Goal: Task Accomplishment & Management: Manage account settings

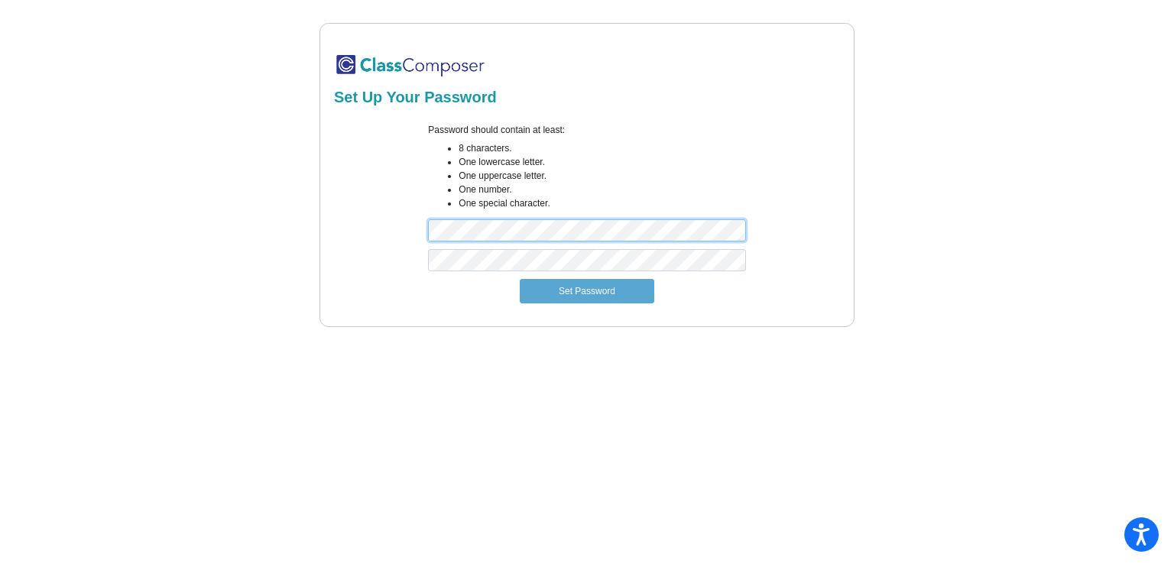
click at [406, 217] on div "Password should contain at least: 8 characters. One lowercase letter. One upper…" at bounding box center [587, 186] width 511 height 126
click at [411, 238] on div "Password should contain at least: 8 characters. One lowercase letter. One upper…" at bounding box center [587, 186] width 511 height 126
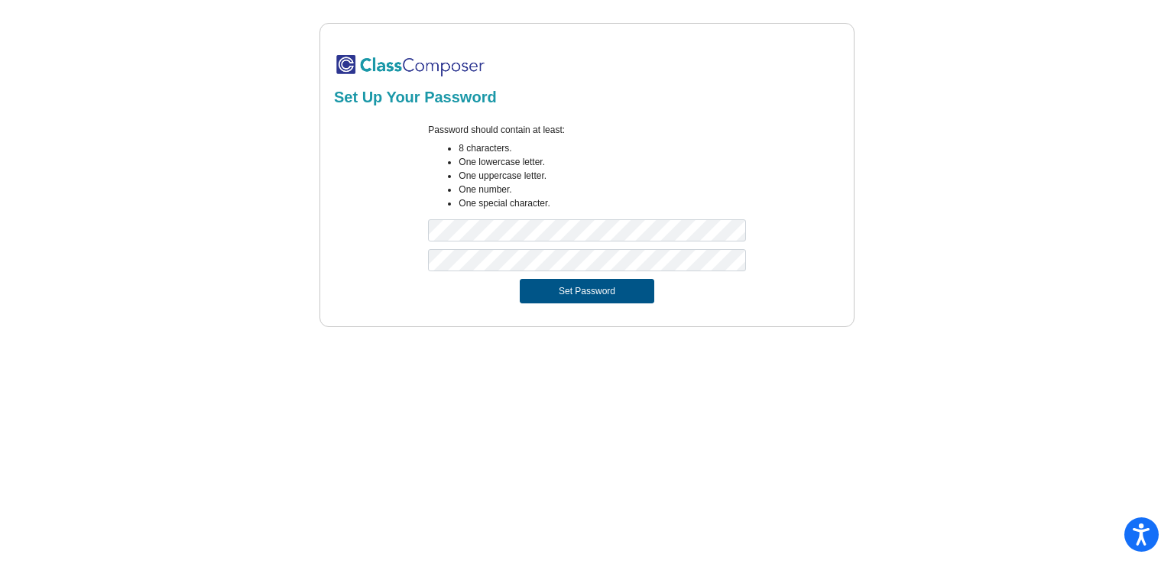
drag, startPoint x: 573, startPoint y: 310, endPoint x: 574, endPoint y: 302, distance: 7.7
click at [574, 304] on form "Password should contain at least: 8 characters. One lowercase letter. One upper…" at bounding box center [587, 213] width 506 height 199
click at [574, 299] on button "Set Password" at bounding box center [587, 291] width 135 height 24
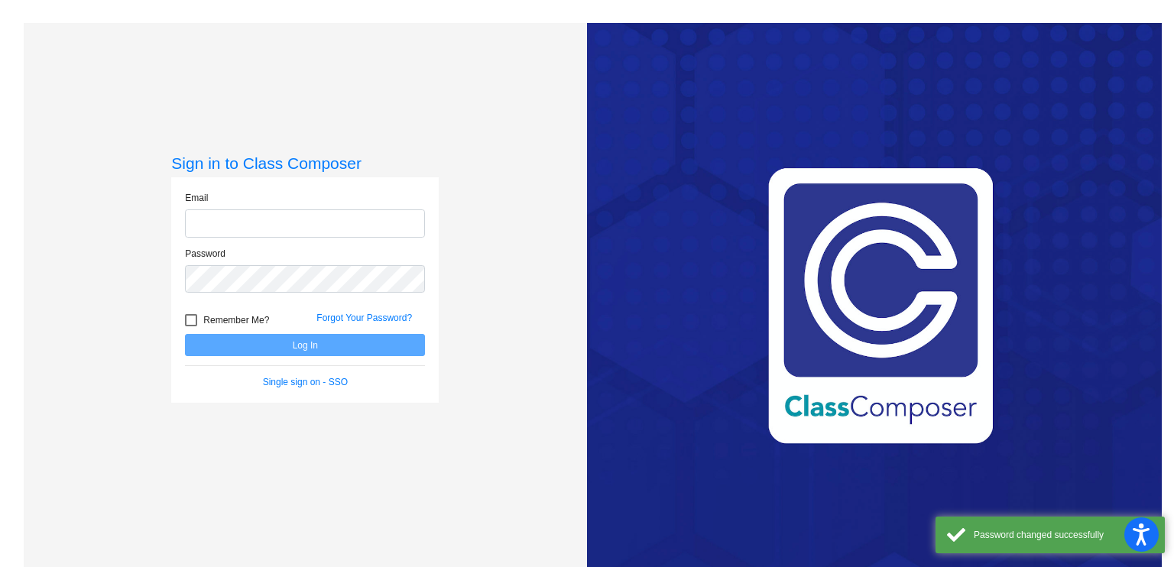
type input "[EMAIL_ADDRESS][DOMAIN_NAME]"
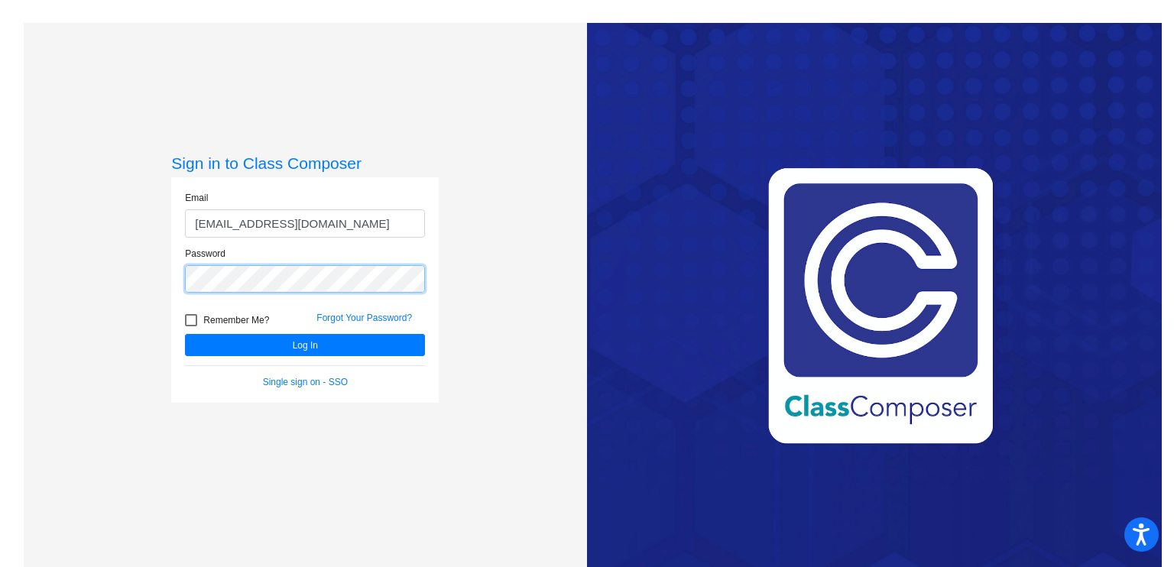
click at [141, 278] on div "Sign in to Class Composer Email [EMAIL_ADDRESS][DOMAIN_NAME] Password Remember …" at bounding box center [305, 306] width 563 height 567
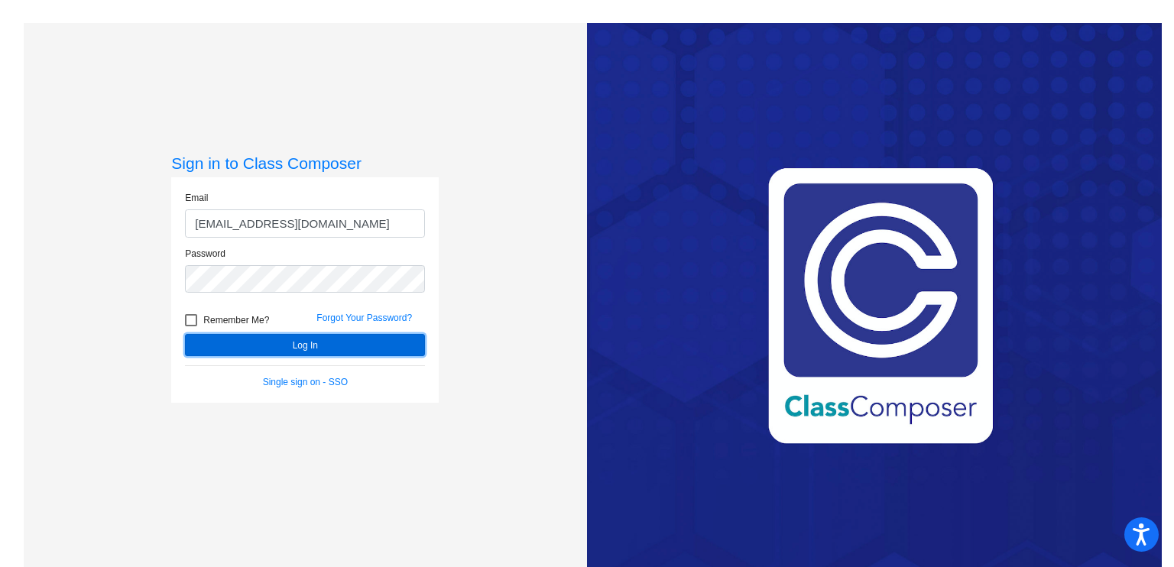
click at [219, 350] on button "Log In" at bounding box center [305, 345] width 240 height 22
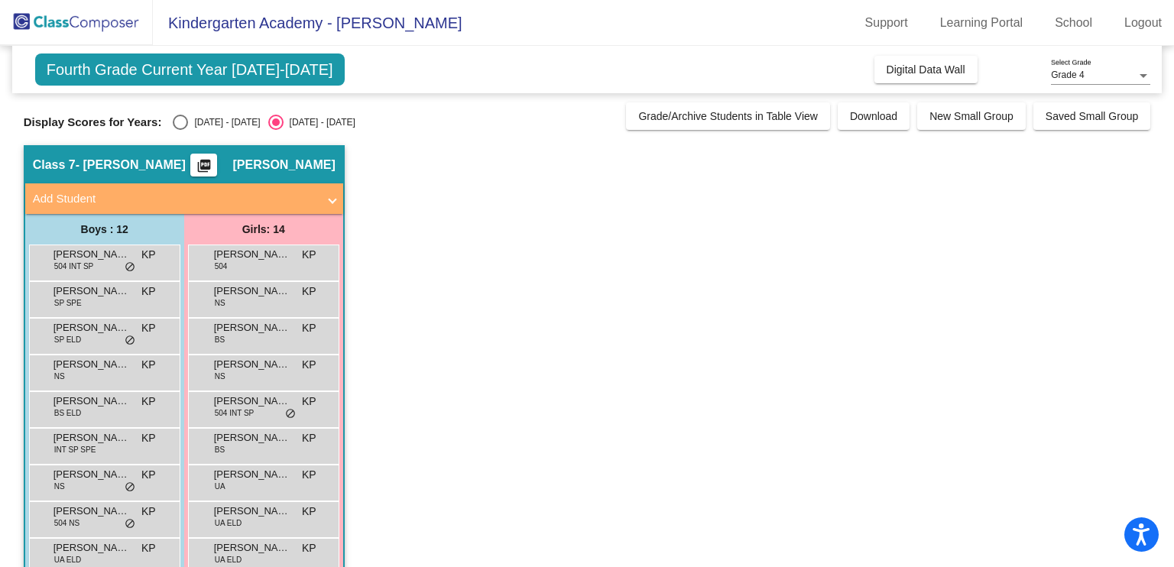
click at [184, 125] on div "Select an option" at bounding box center [180, 122] width 15 height 15
click at [180, 130] on input "[DATE] - [DATE]" at bounding box center [180, 130] width 1 height 1
radio input "true"
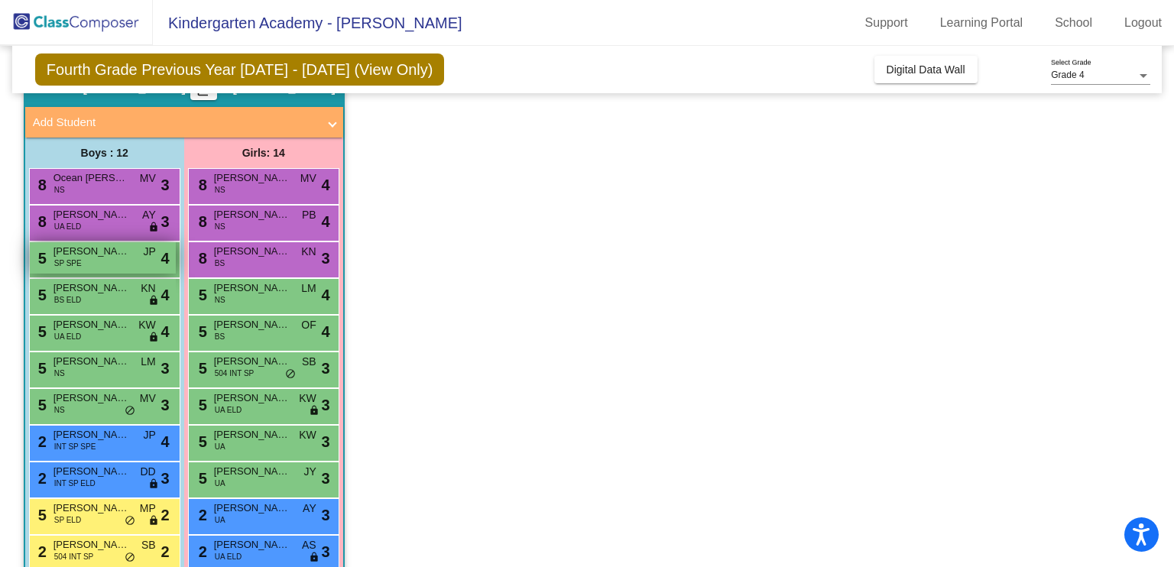
scroll to position [214, 0]
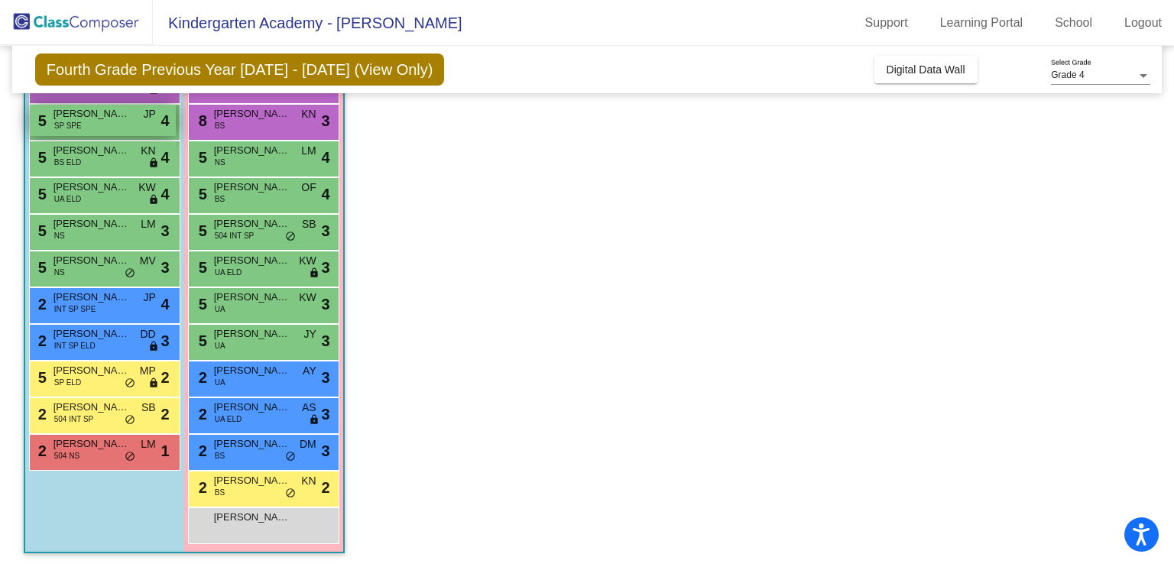
click at [83, 115] on span "[PERSON_NAME]" at bounding box center [92, 113] width 76 height 15
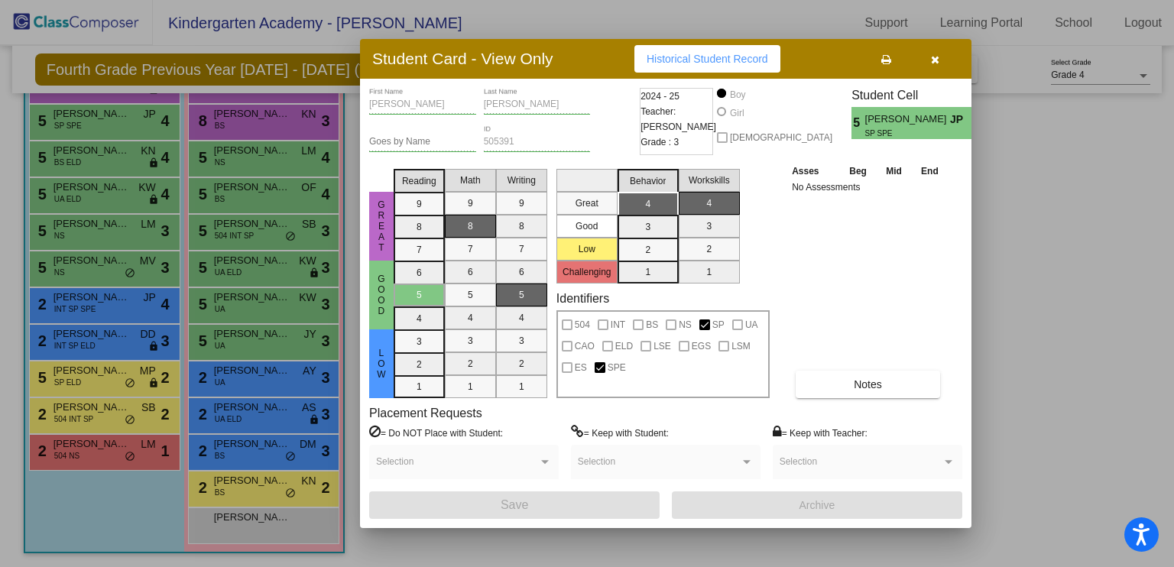
click at [931, 57] on icon "button" at bounding box center [935, 59] width 8 height 11
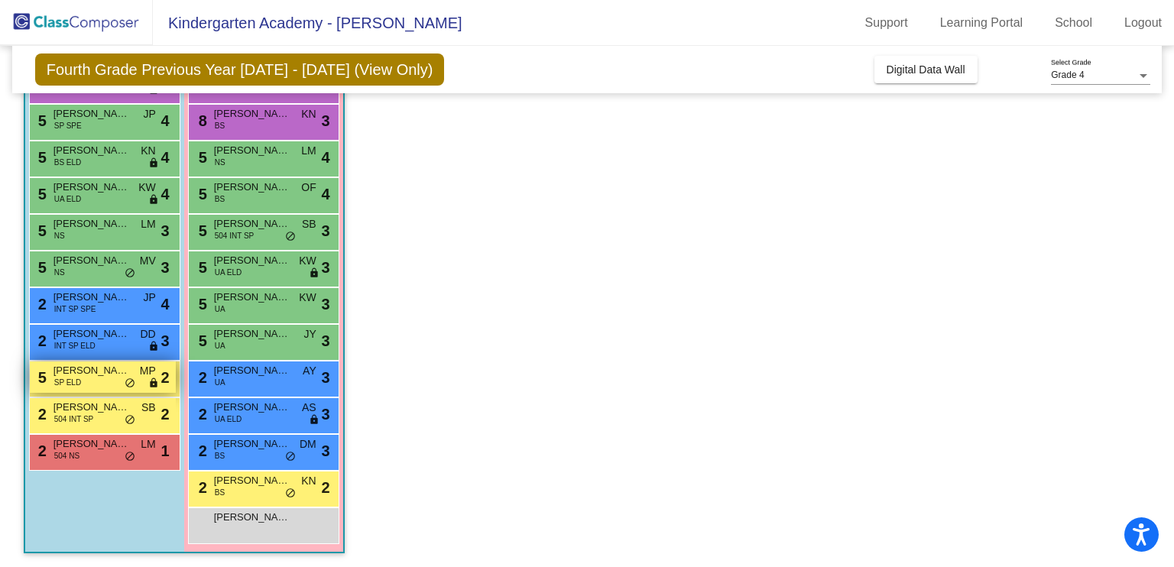
click at [105, 373] on span "[PERSON_NAME]" at bounding box center [92, 370] width 76 height 15
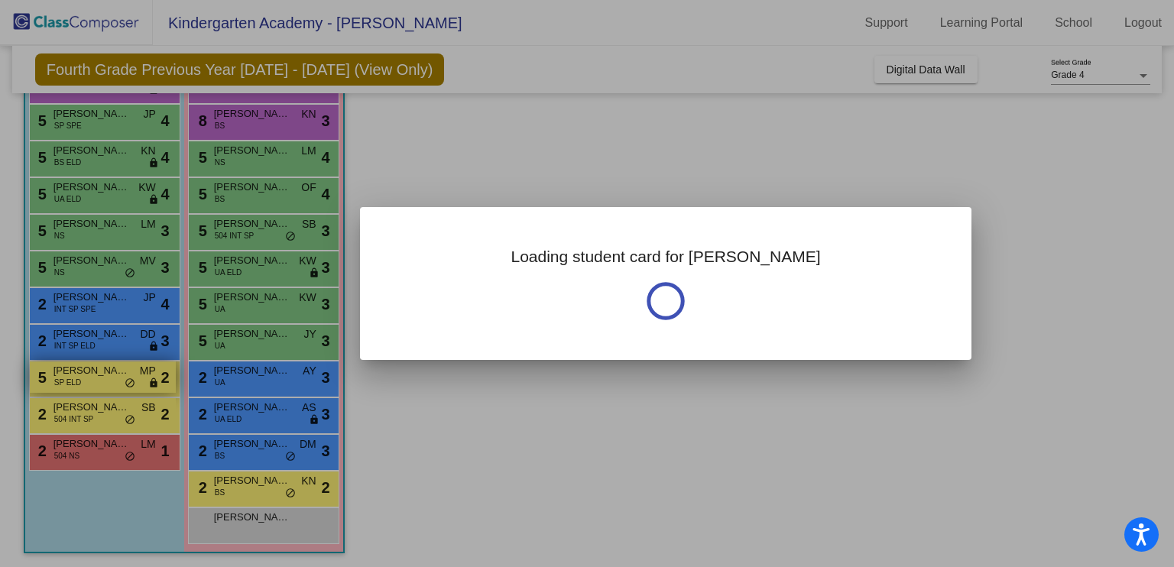
click at [105, 373] on div at bounding box center [587, 283] width 1174 height 567
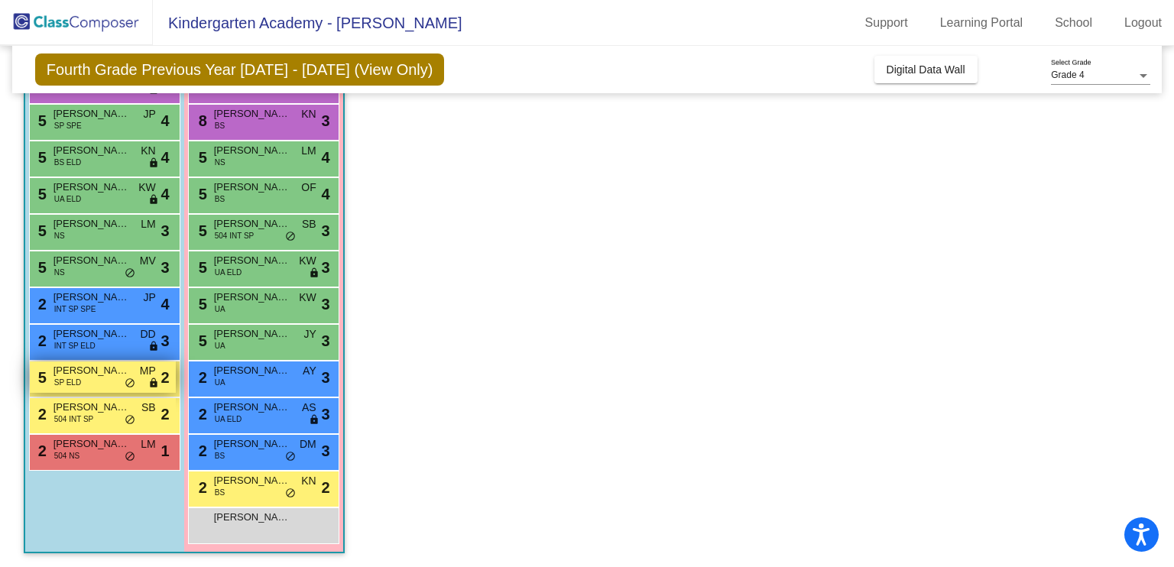
click at [89, 378] on div "5 [PERSON_NAME] [PERSON_NAME] MP lock do_not_disturb_alt 2" at bounding box center [103, 377] width 146 height 31
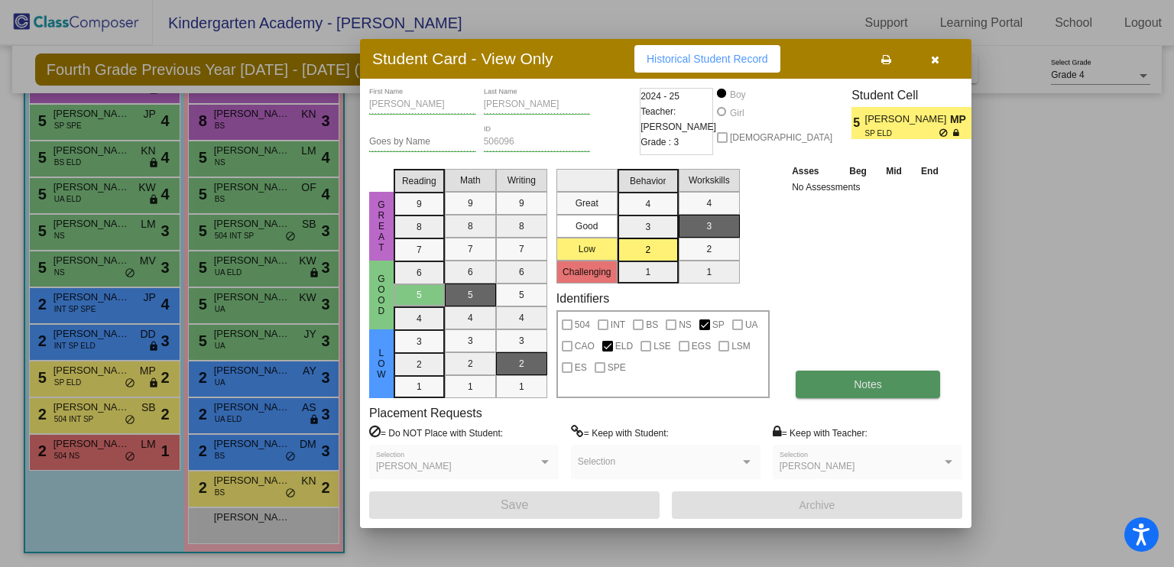
click at [895, 394] on button "Notes" at bounding box center [868, 385] width 145 height 28
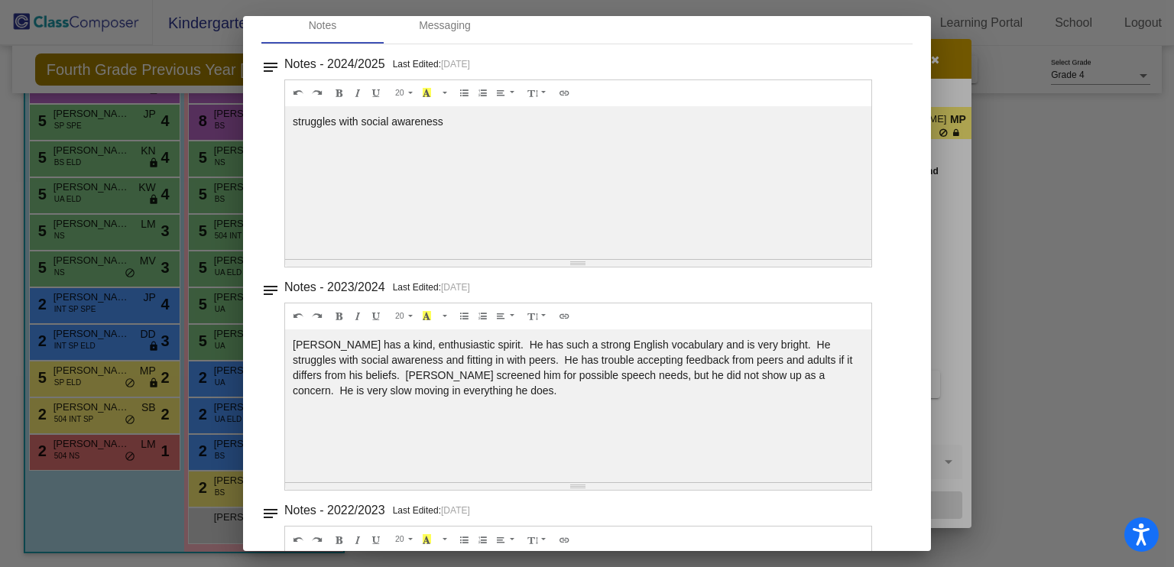
scroll to position [0, 0]
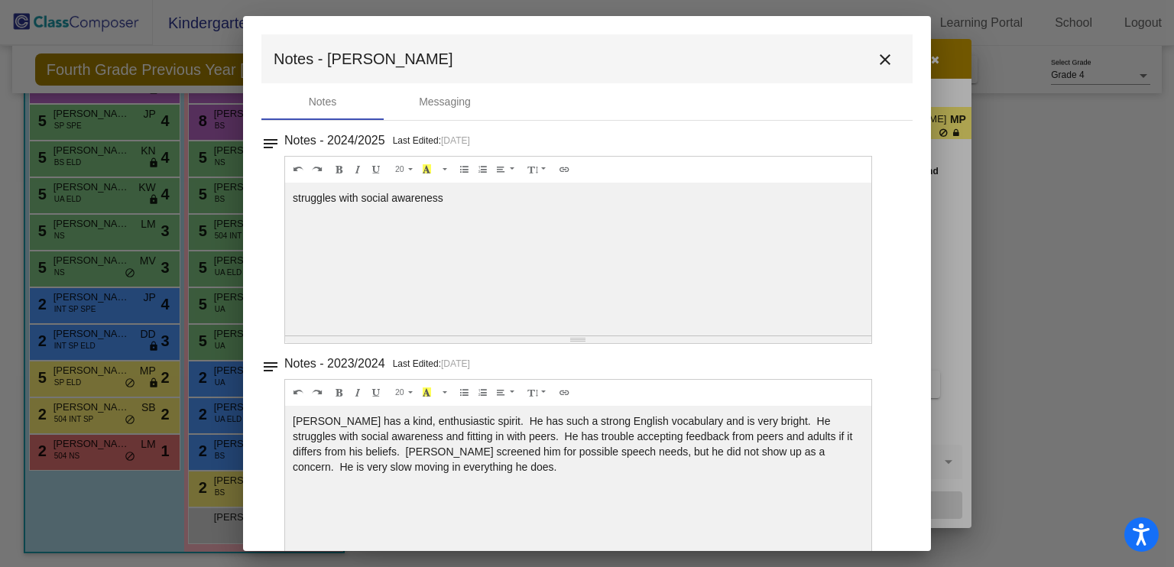
click at [876, 60] on mat-icon "close" at bounding box center [885, 59] width 18 height 18
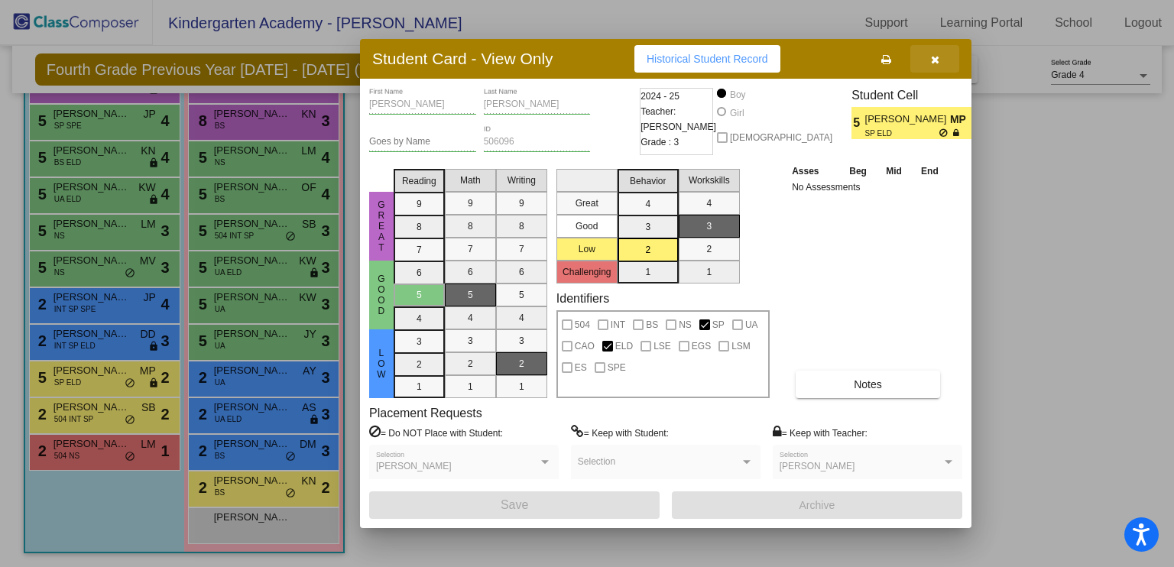
click at [937, 60] on icon "button" at bounding box center [935, 59] width 8 height 11
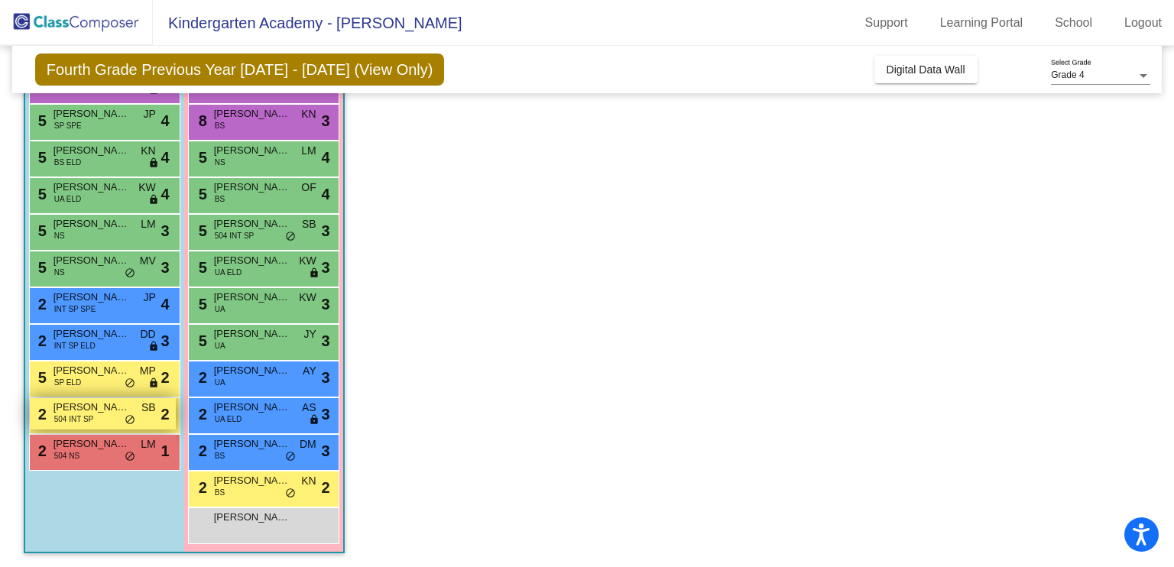
click at [86, 407] on span "[PERSON_NAME]" at bounding box center [92, 407] width 76 height 15
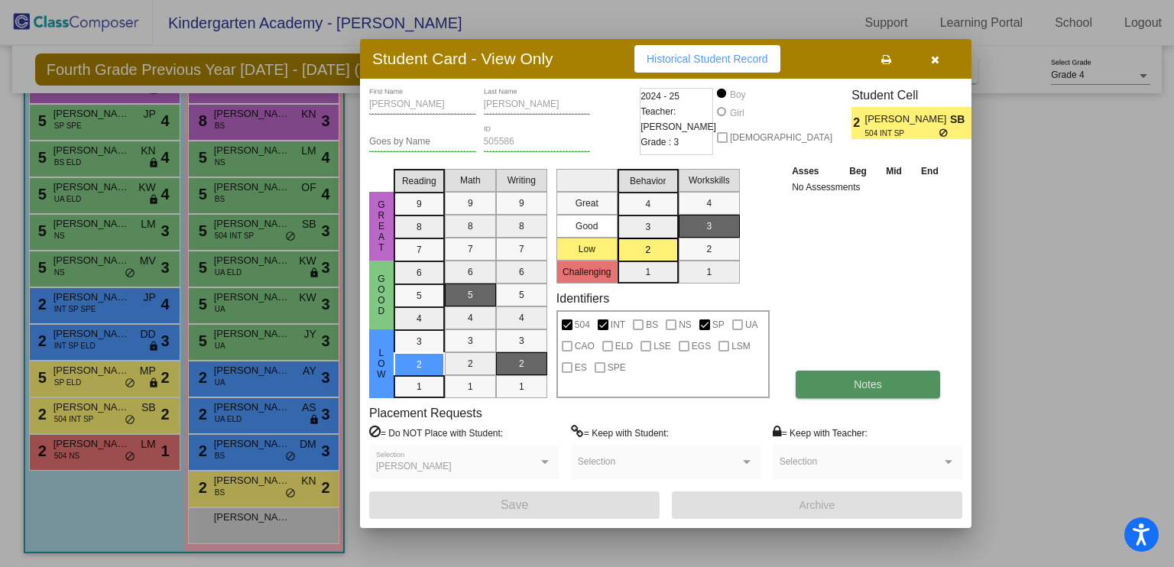
click at [847, 384] on button "Notes" at bounding box center [868, 385] width 145 height 28
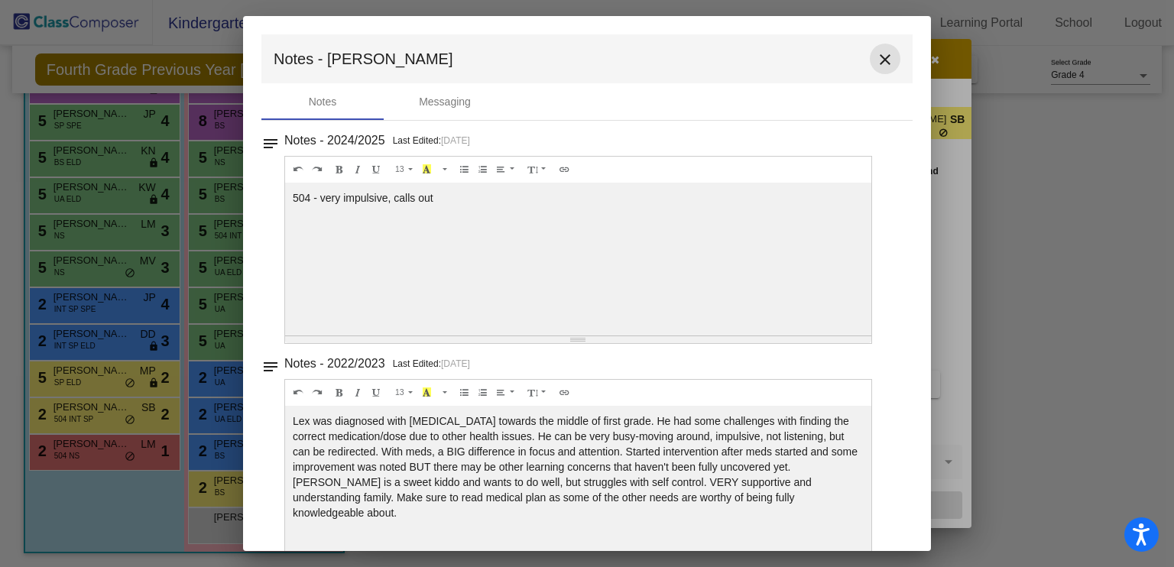
click at [878, 54] on mat-icon "close" at bounding box center [885, 59] width 18 height 18
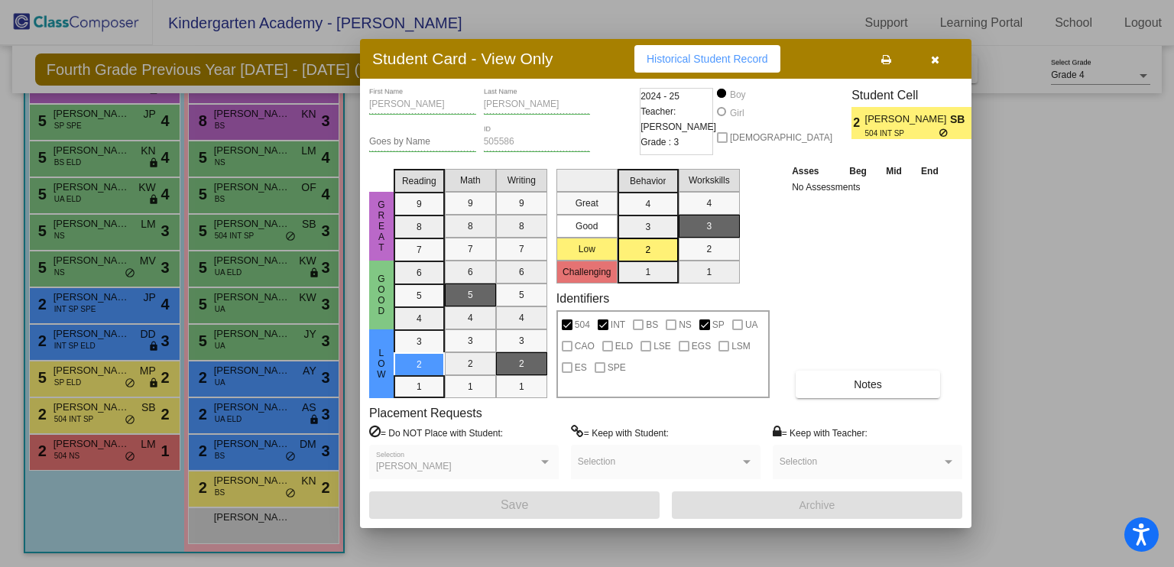
click at [84, 406] on div at bounding box center [587, 283] width 1174 height 567
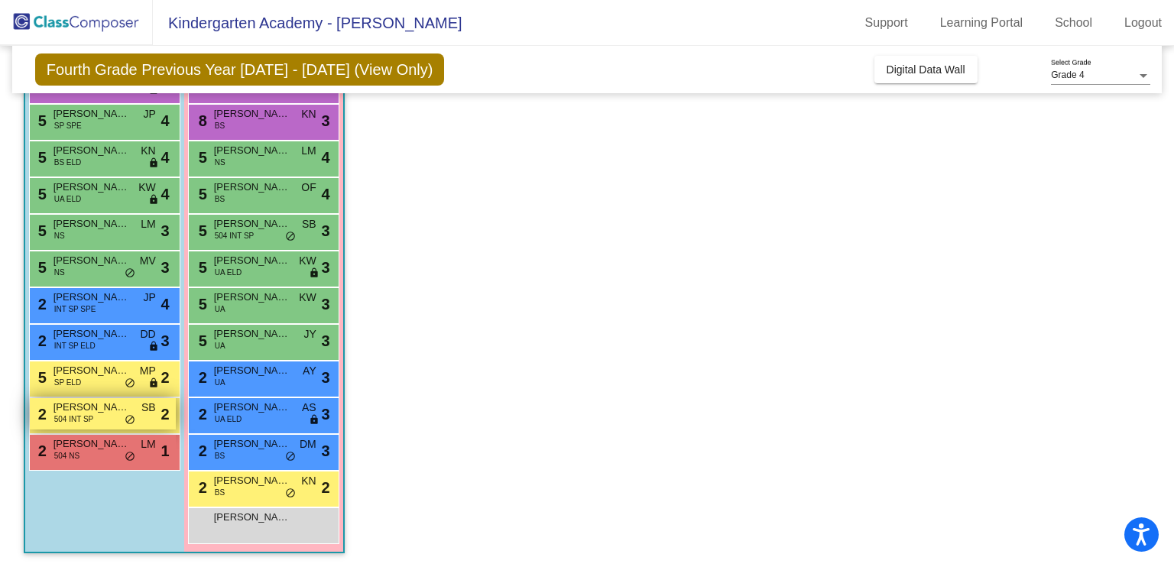
click at [109, 403] on span "[PERSON_NAME]" at bounding box center [92, 407] width 76 height 15
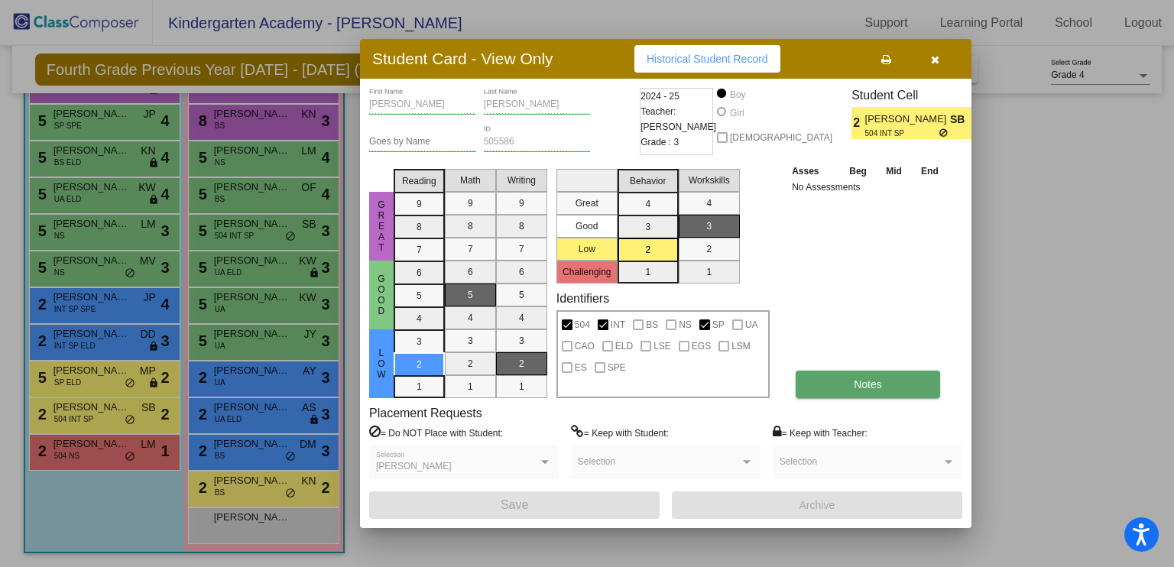
click at [843, 378] on button "Notes" at bounding box center [868, 385] width 145 height 28
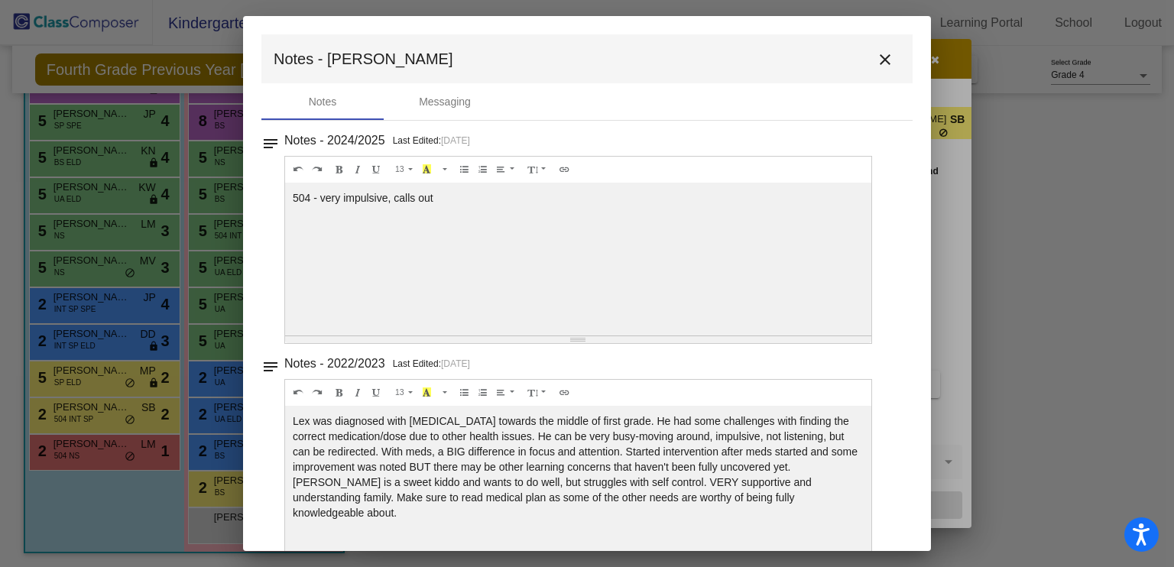
scroll to position [33, 0]
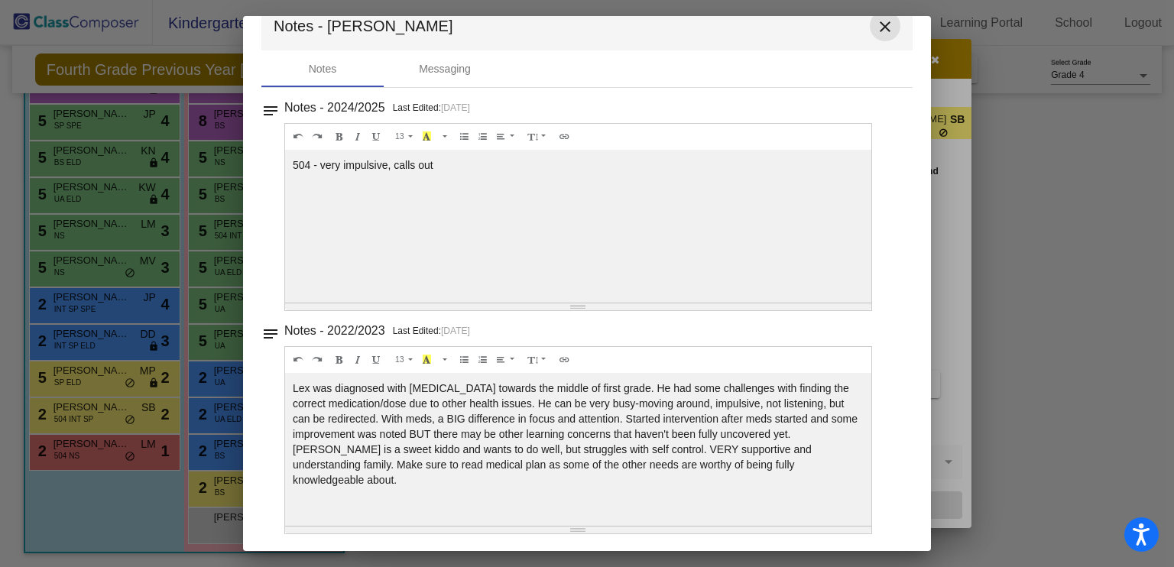
click at [878, 30] on mat-icon "close" at bounding box center [885, 27] width 18 height 18
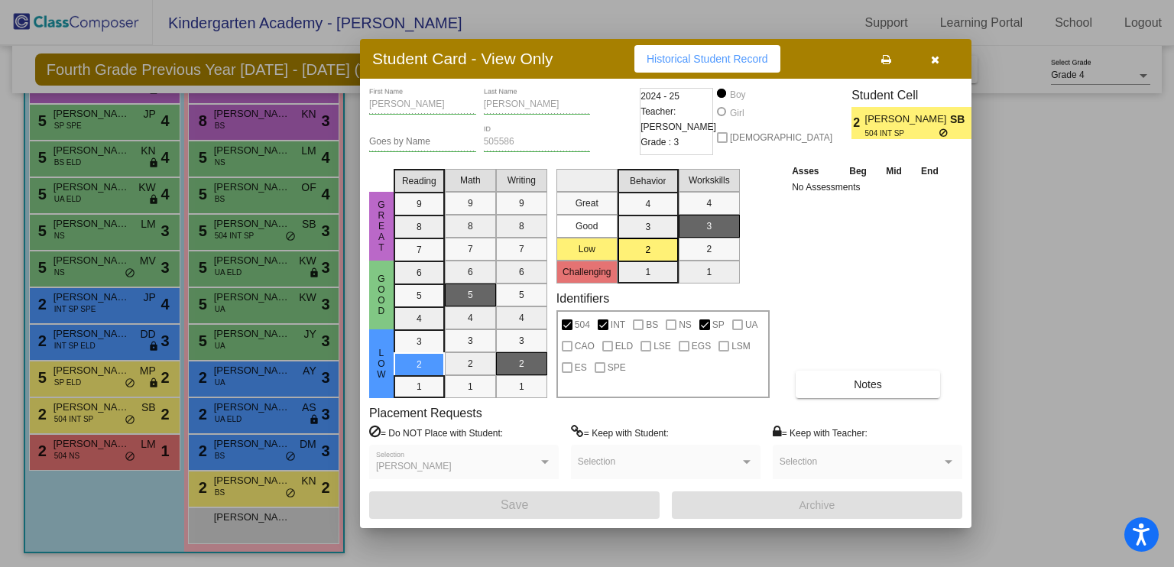
click at [67, 459] on div at bounding box center [587, 283] width 1174 height 567
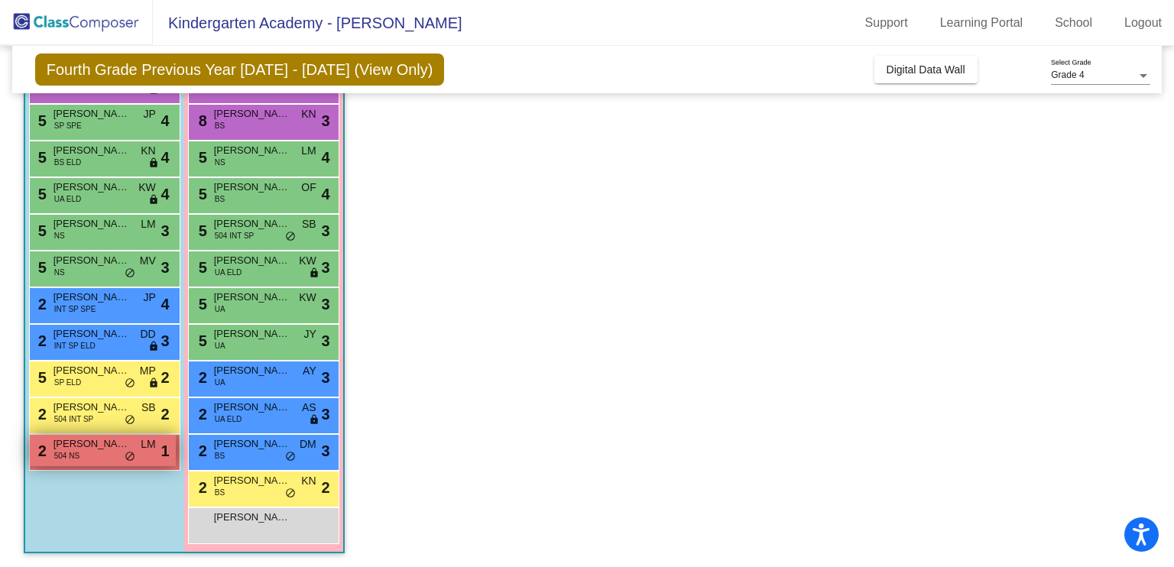
click at [106, 452] on div "2 [PERSON_NAME] 504 NS LM lock do_not_disturb_alt 1" at bounding box center [103, 450] width 146 height 31
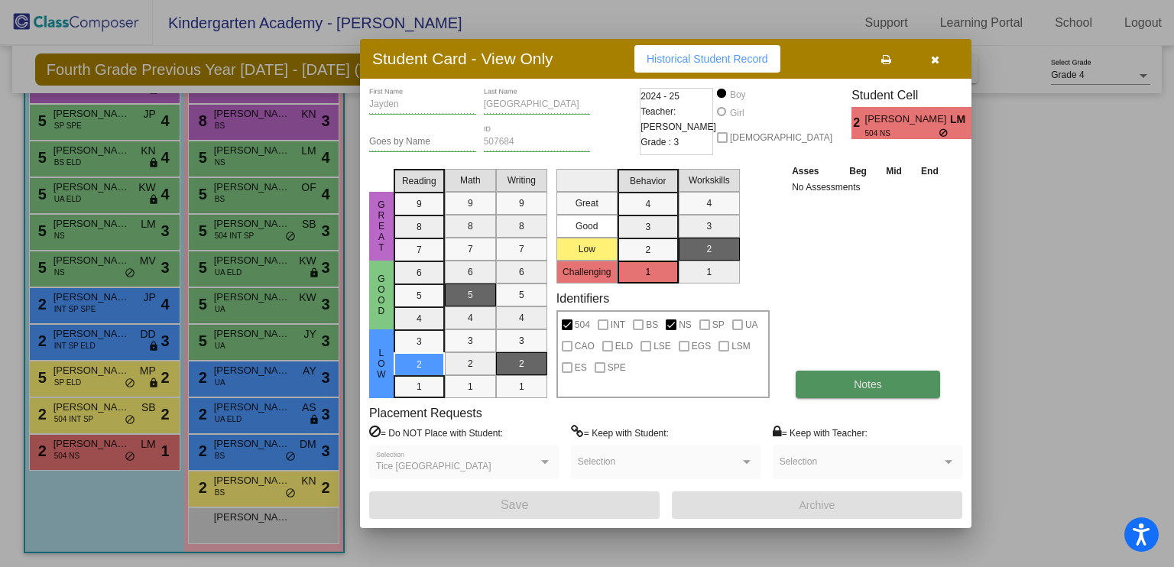
click at [828, 385] on button "Notes" at bounding box center [868, 385] width 145 height 28
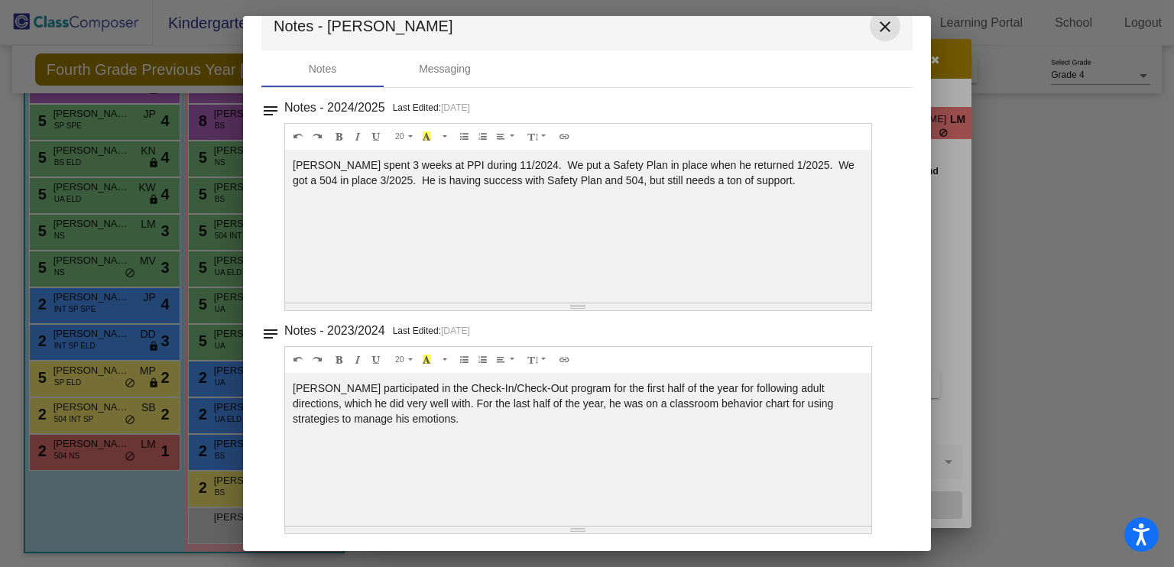
click at [876, 21] on mat-icon "close" at bounding box center [885, 27] width 18 height 18
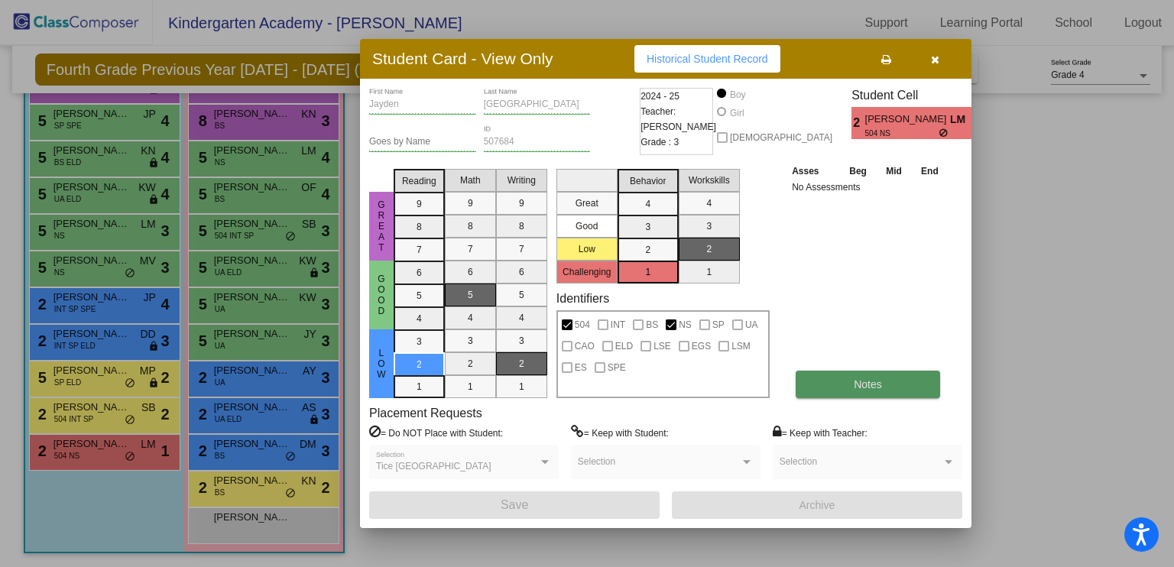
click at [846, 397] on button "Notes" at bounding box center [868, 385] width 145 height 28
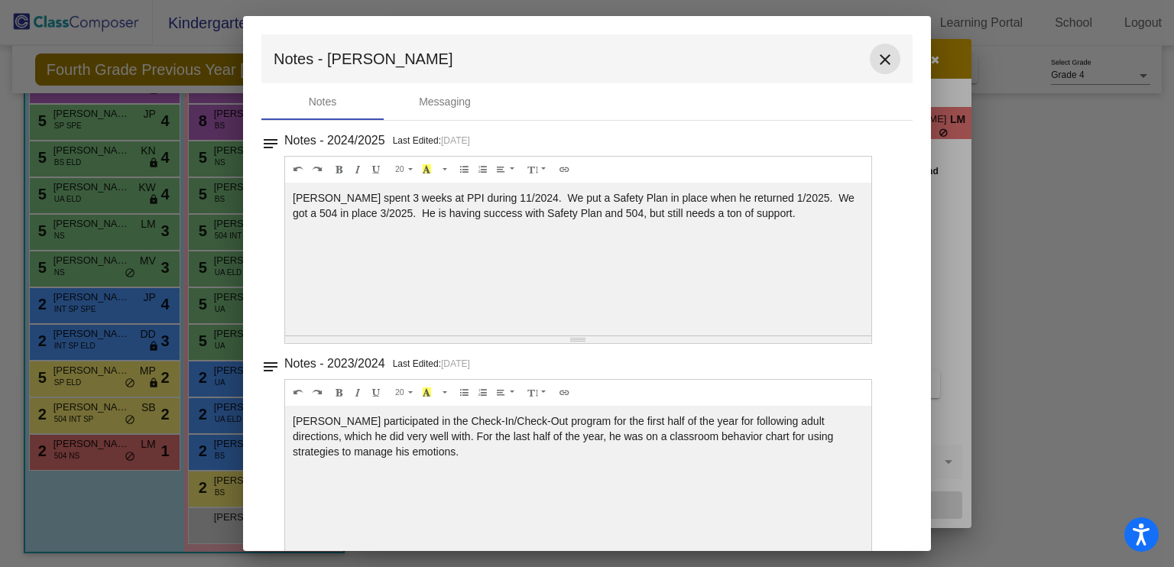
click at [876, 54] on mat-icon "close" at bounding box center [885, 59] width 18 height 18
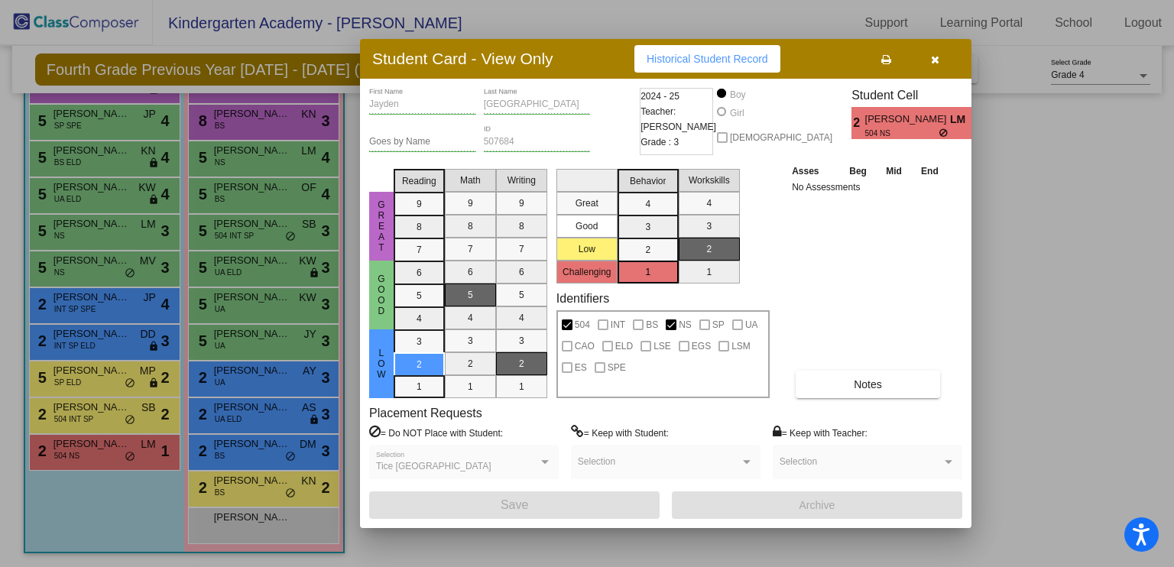
click at [133, 492] on div at bounding box center [587, 283] width 1174 height 567
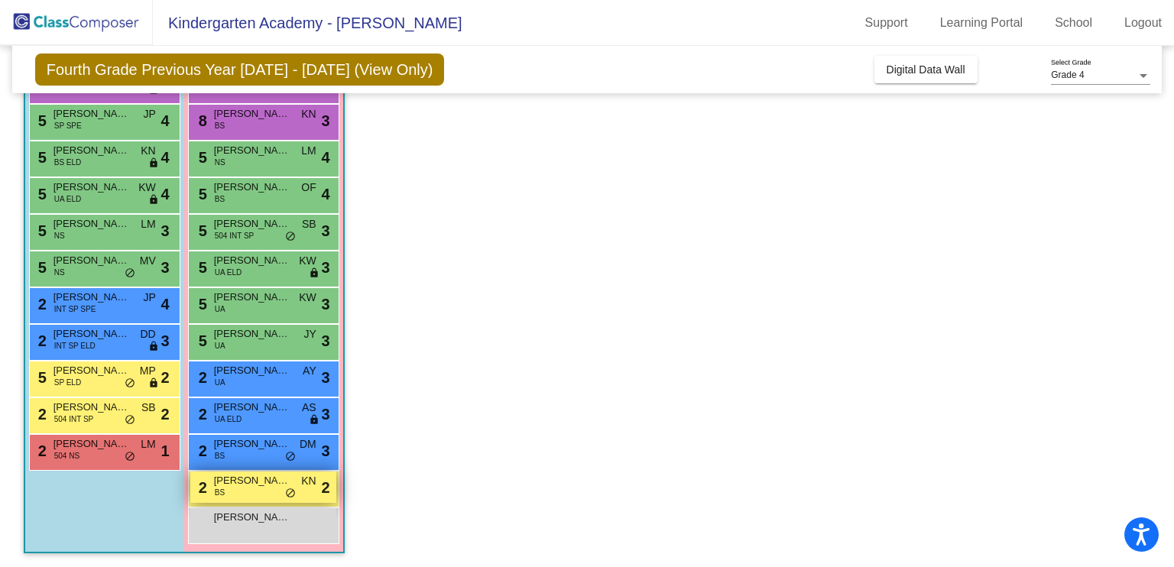
click at [254, 495] on div "2 [PERSON_NAME] BS KN lock do_not_disturb_alt 2" at bounding box center [263, 487] width 146 height 31
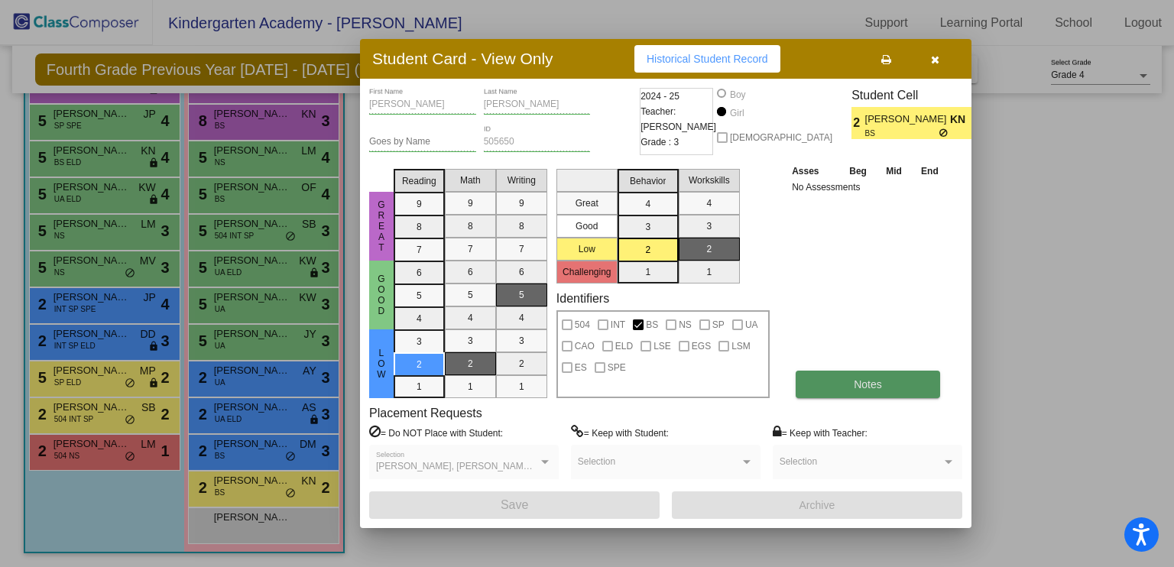
click at [869, 378] on span "Notes" at bounding box center [868, 384] width 28 height 12
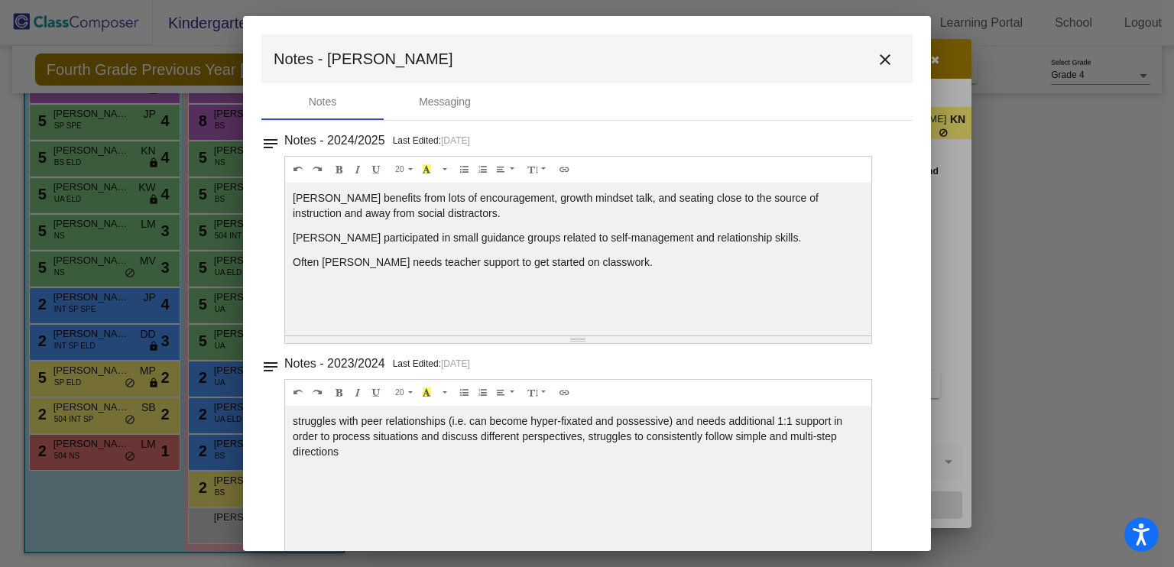
click at [879, 54] on mat-icon "close" at bounding box center [885, 59] width 18 height 18
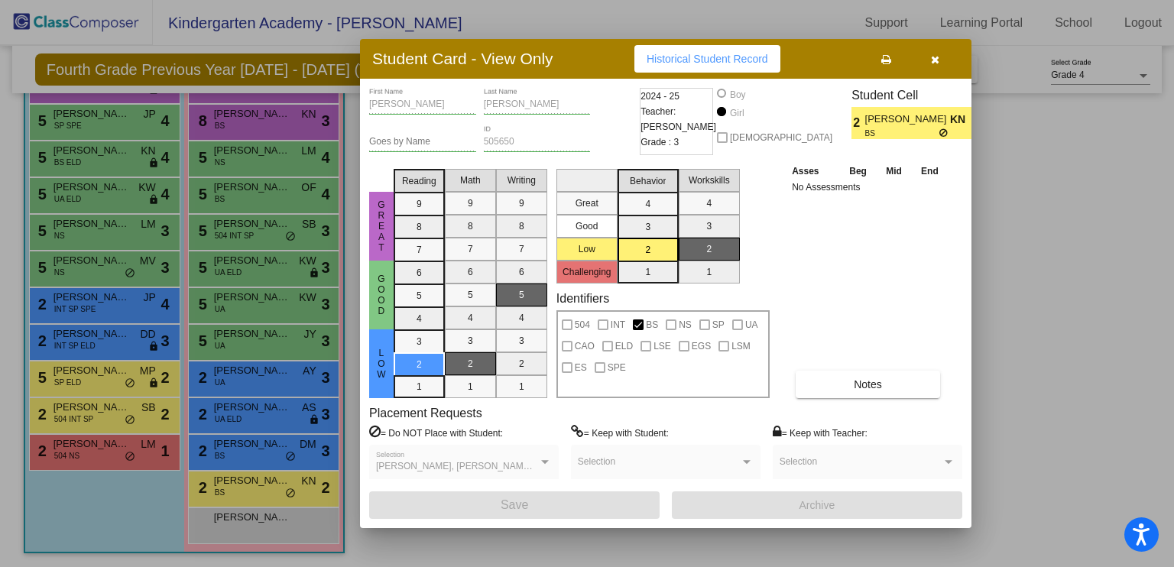
click at [264, 443] on div at bounding box center [587, 283] width 1174 height 567
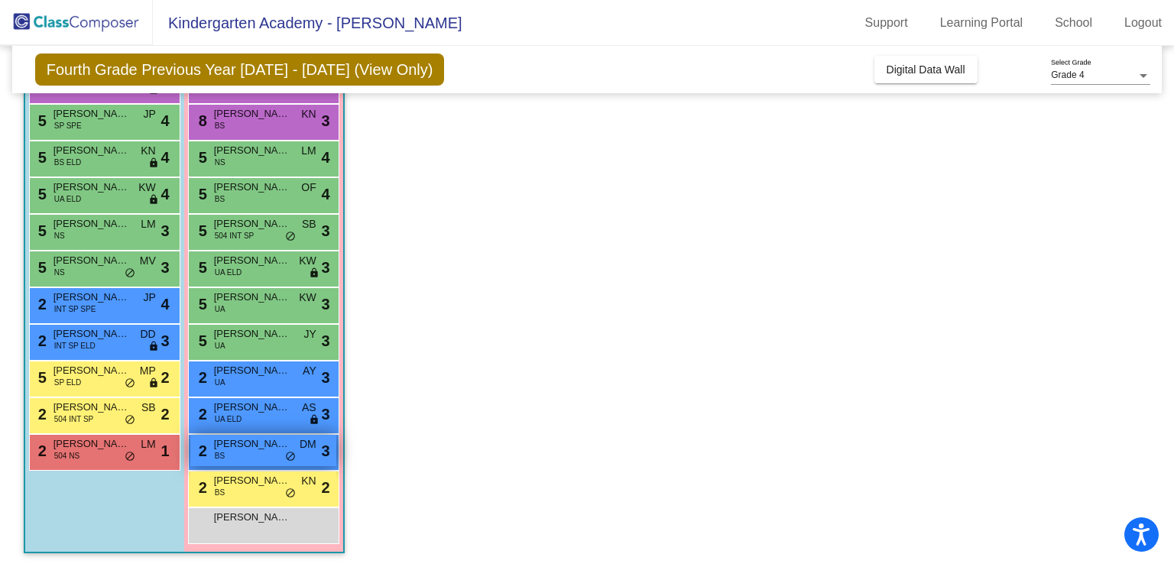
click at [256, 450] on div "2 [PERSON_NAME] BS DM lock do_not_disturb_alt 3" at bounding box center [263, 450] width 146 height 31
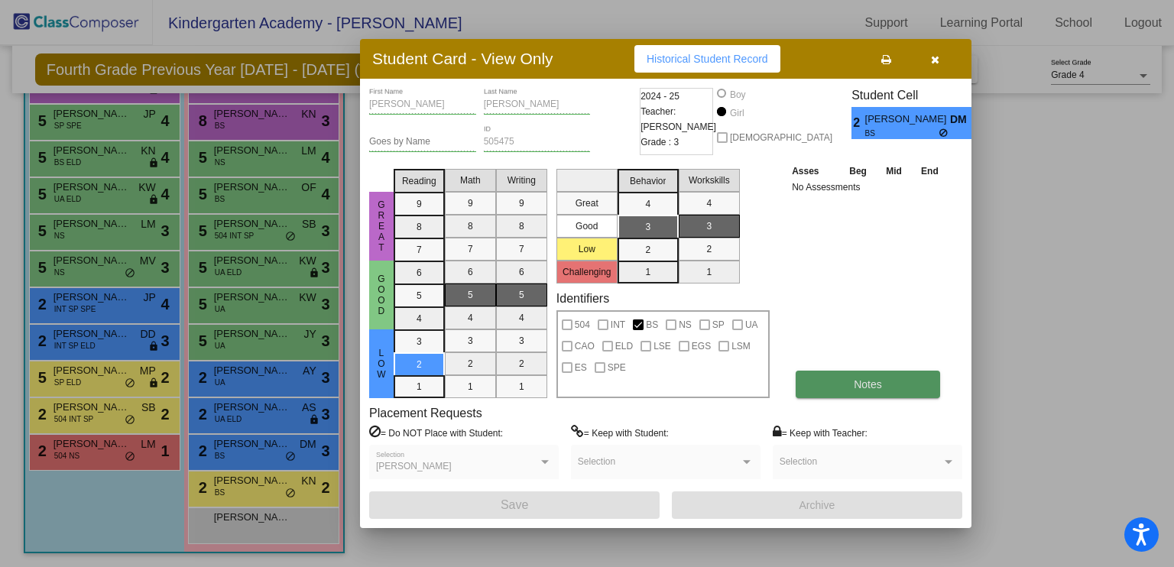
click at [890, 385] on button "Notes" at bounding box center [868, 385] width 145 height 28
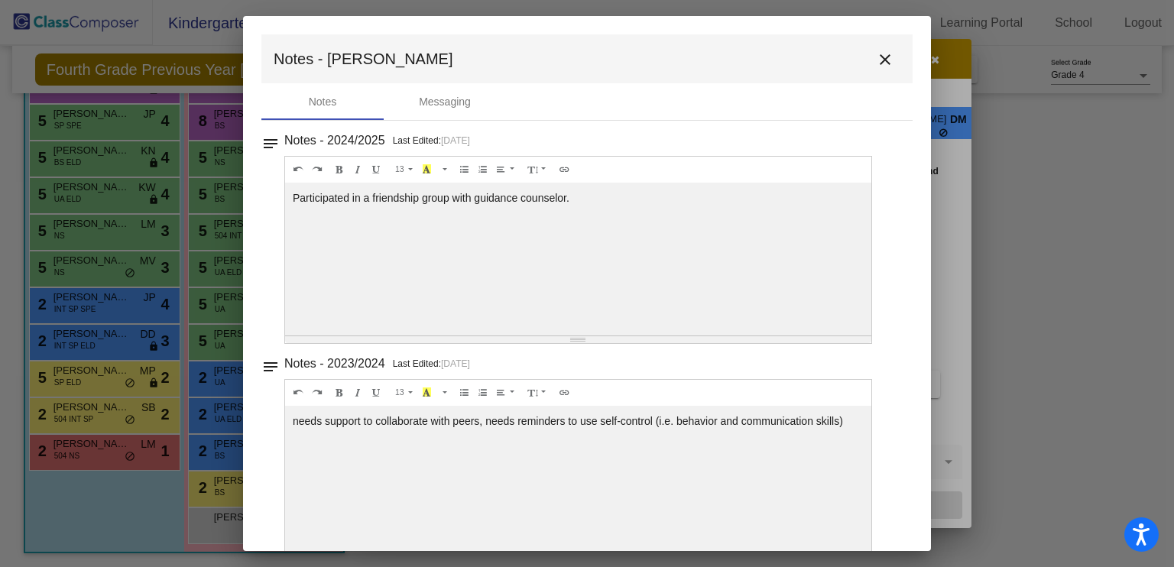
click at [875, 71] on button "close" at bounding box center [885, 59] width 31 height 31
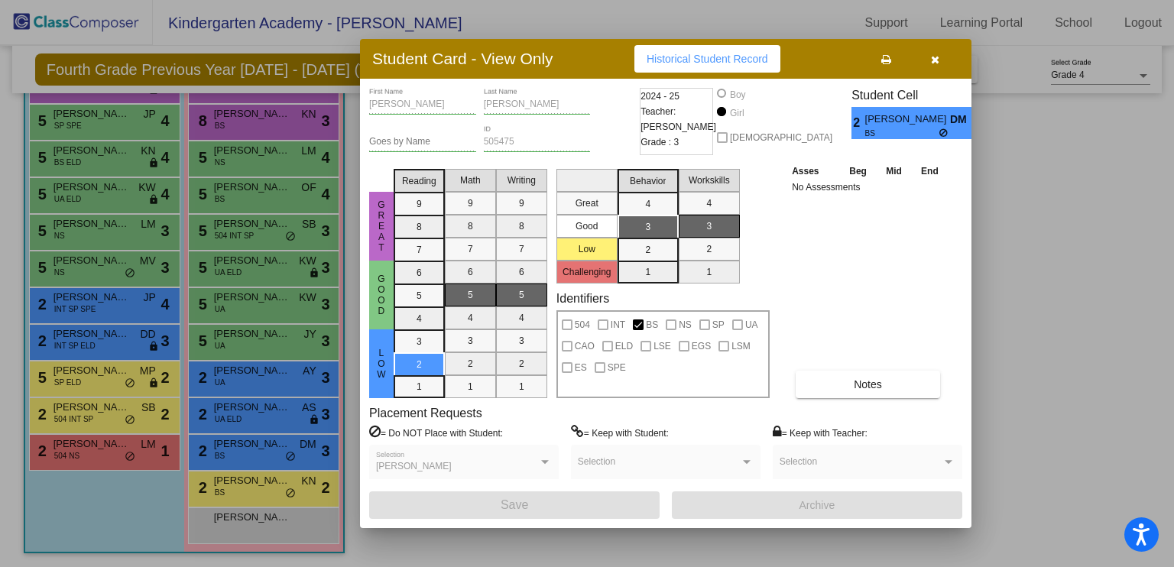
click at [932, 57] on icon "button" at bounding box center [935, 59] width 8 height 11
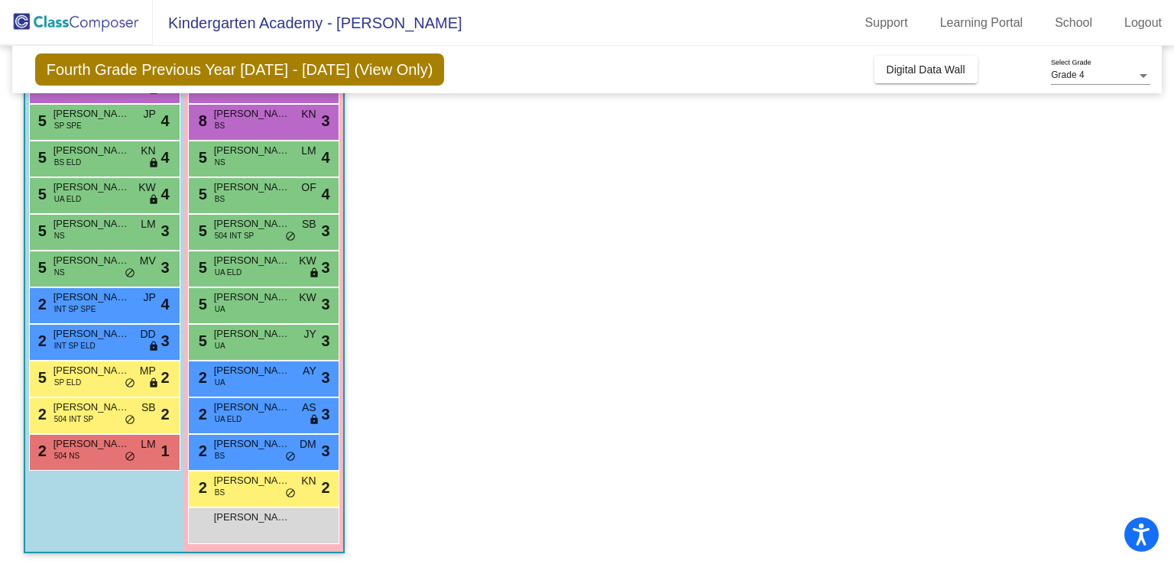
scroll to position [0, 0]
